Goal: Task Accomplishment & Management: Complete application form

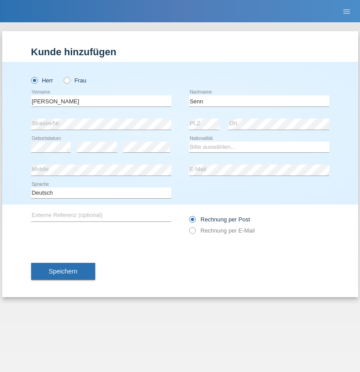
type input "Senn"
select select "CH"
select select "en"
radio input "true"
click at [101, 101] on input "text" at bounding box center [101, 100] width 140 height 11
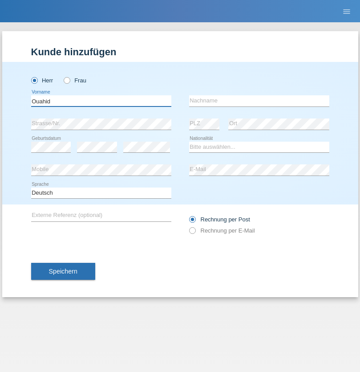
type input "Ouahid"
click at [259, 101] on input "text" at bounding box center [259, 100] width 140 height 11
type input "Imoula"
select select "CH"
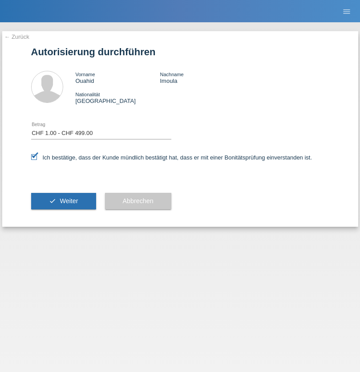
select select "1"
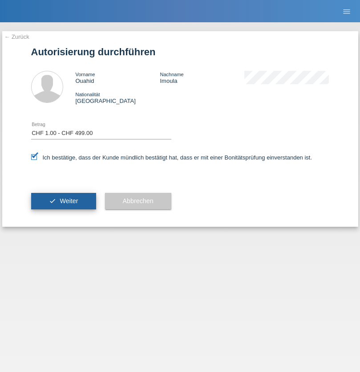
click at [63, 201] on span "Weiter" at bounding box center [69, 200] width 18 height 7
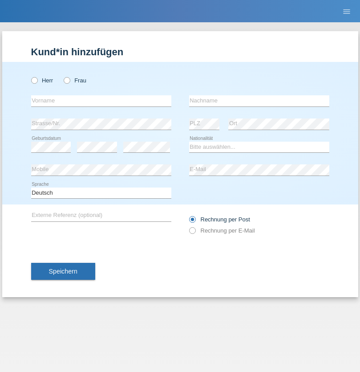
radio input "true"
click at [101, 101] on input "text" at bounding box center [101, 100] width 140 height 11
type input "Mohammad Qais"
click at [259, 101] on input "text" at bounding box center [259, 100] width 140 height 11
type input "Nemani"
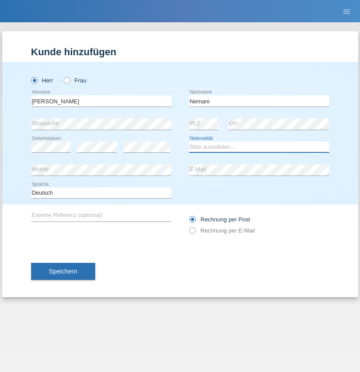
select select "AF"
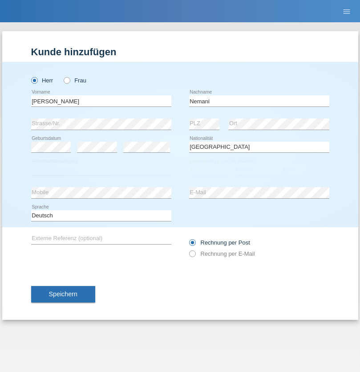
select select "C"
select select "02"
select select "01"
select select "2021"
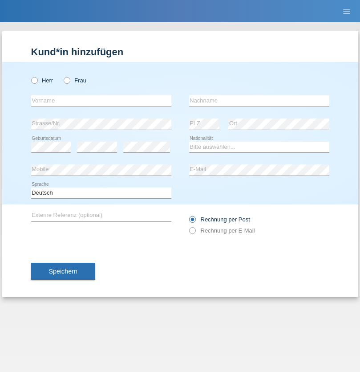
radio input "true"
click at [101, 101] on input "text" at bounding box center [101, 100] width 140 height 11
type input "Besart"
click at [259, 101] on input "text" at bounding box center [259, 100] width 140 height 11
type input "Emiri"
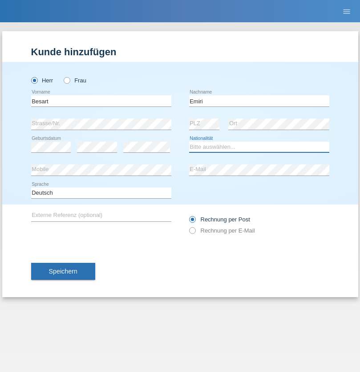
select select "XK"
select select "C"
select select "04"
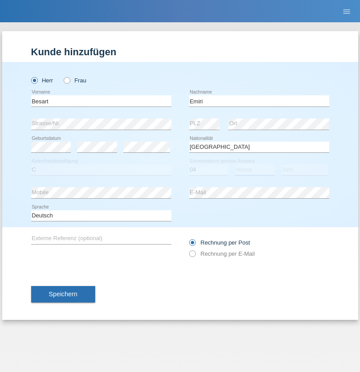
select select "04"
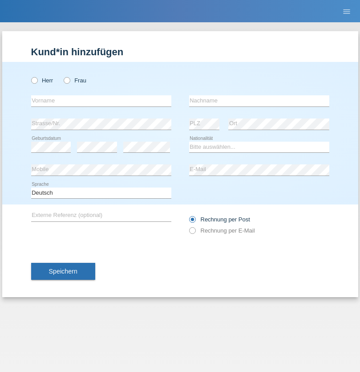
radio input "true"
click at [101, 101] on input "text" at bounding box center [101, 100] width 140 height 11
type input "Camille"
click at [259, 101] on input "text" at bounding box center [259, 100] width 140 height 11
type input "Jacquet"
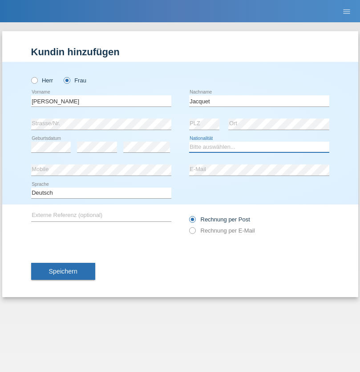
select select "CH"
radio input "true"
select select "DE"
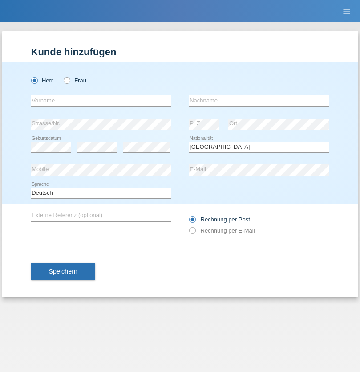
select select "C"
select select "07"
select select "11"
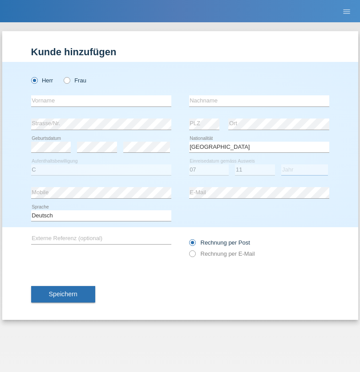
select select "1972"
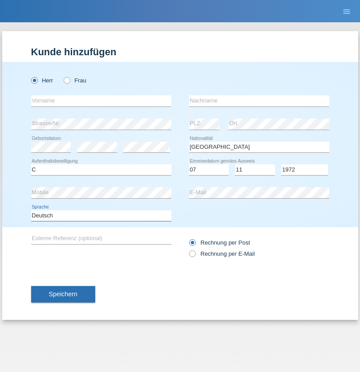
select select "en"
